Goal: Ask a question: Seek information or help from site administrators or community

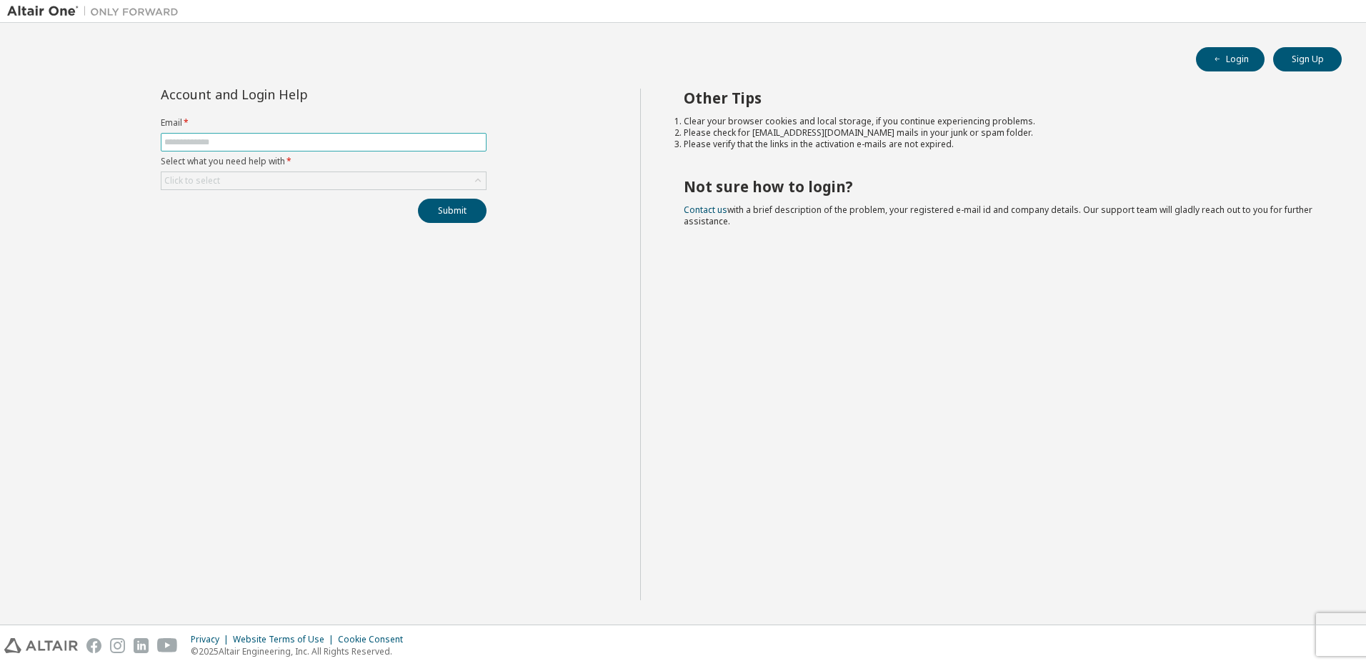
click at [264, 140] on input "text" at bounding box center [323, 142] width 319 height 11
type input "**********"
click at [440, 175] on div "Click to select" at bounding box center [324, 180] width 324 height 17
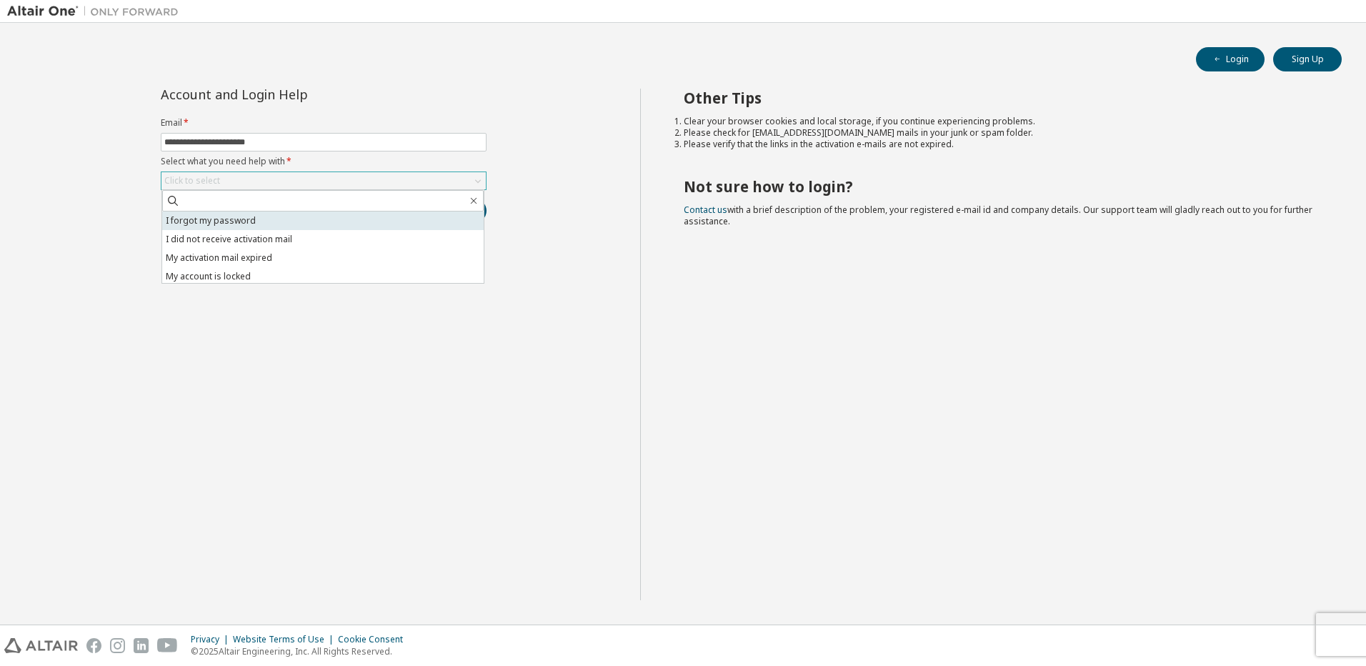
click at [314, 229] on li "I forgot my password" at bounding box center [323, 221] width 322 height 19
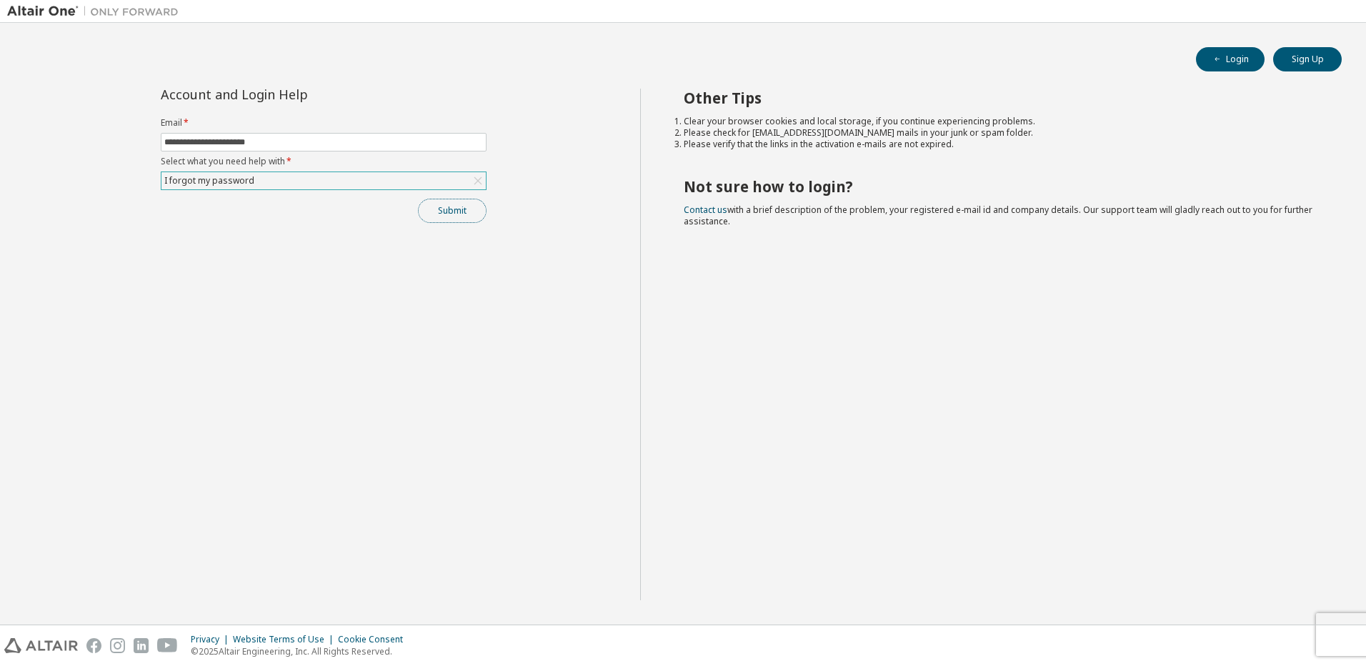
click at [447, 207] on button "Submit" at bounding box center [452, 211] width 69 height 24
click at [410, 154] on form "Email * Select what you need help with * Click to select" at bounding box center [324, 153] width 326 height 73
click at [417, 142] on input "text" at bounding box center [323, 142] width 319 height 11
type input "**********"
click at [399, 172] on div "Click to select" at bounding box center [324, 180] width 324 height 17
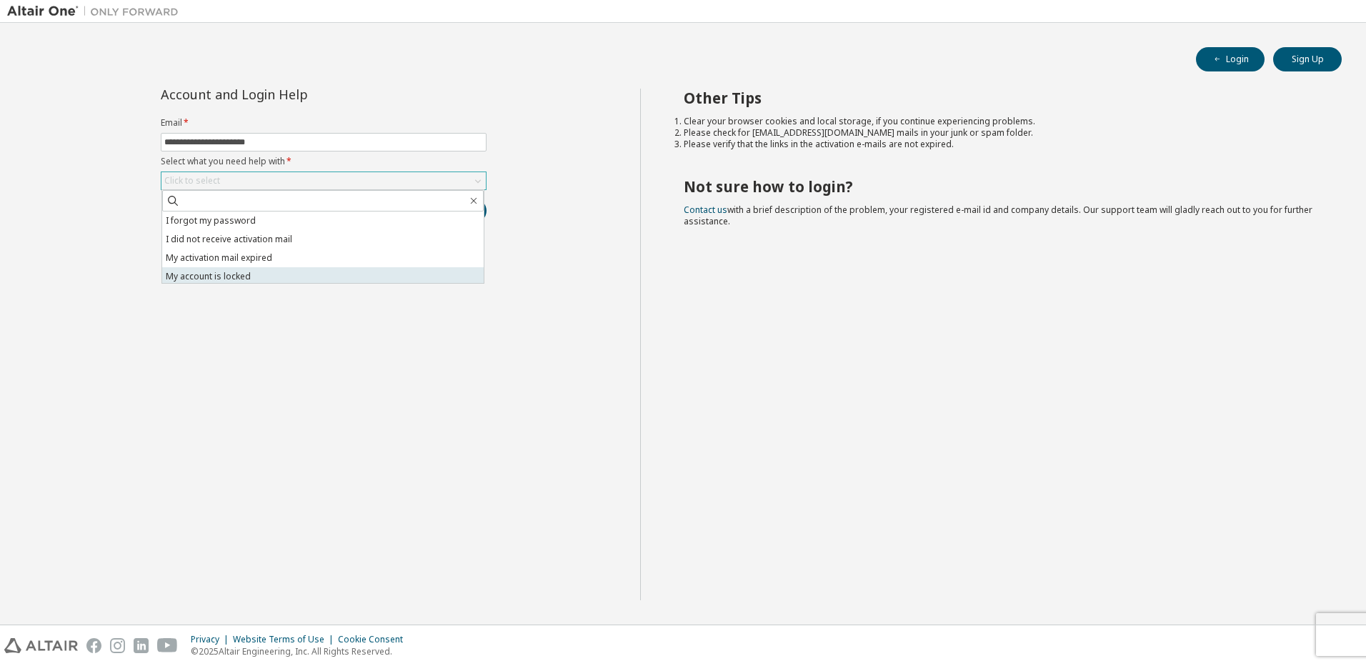
click at [249, 278] on li "My account is locked" at bounding box center [323, 276] width 322 height 19
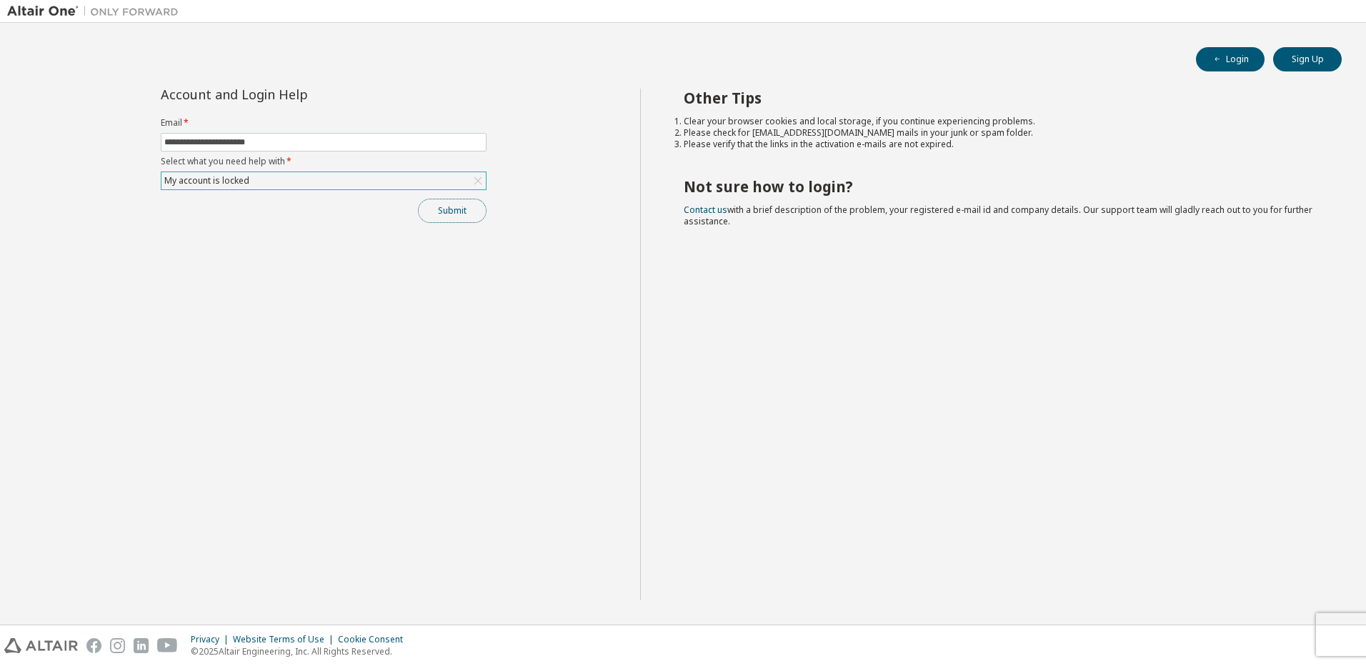
click at [445, 202] on button "Submit" at bounding box center [452, 211] width 69 height 24
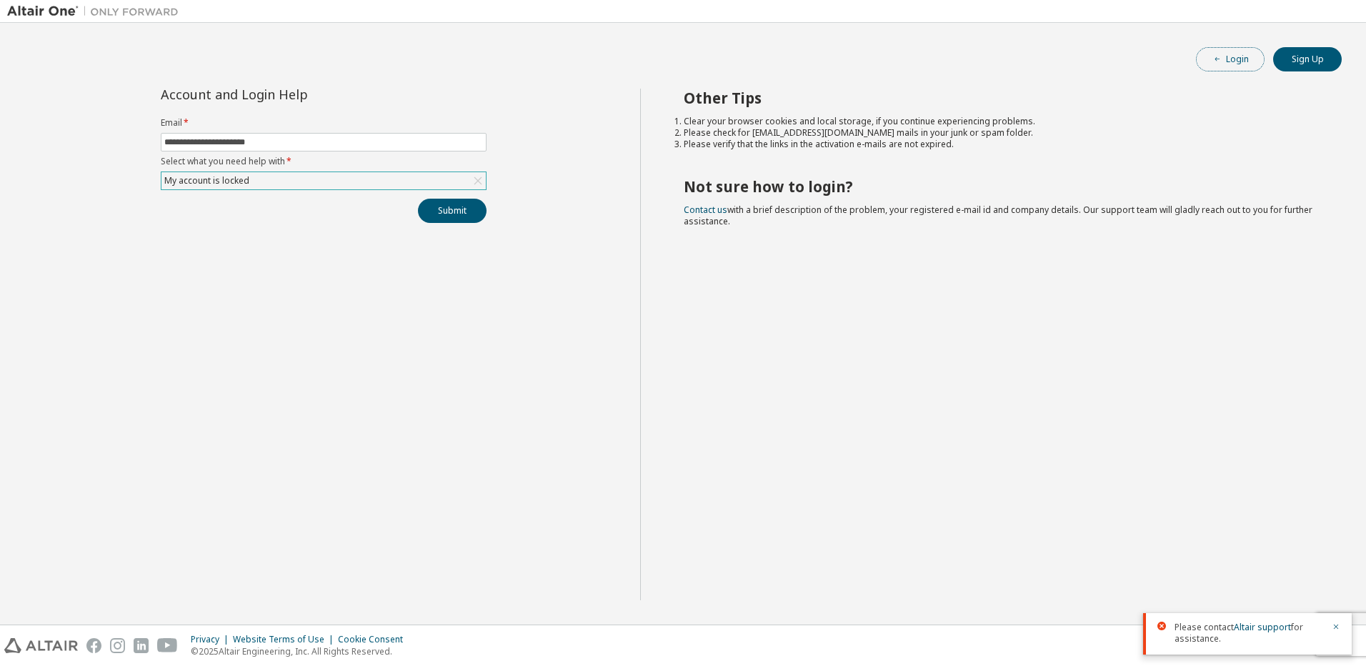
click at [1250, 65] on button "Login" at bounding box center [1230, 59] width 69 height 24
